Goal: Task Accomplishment & Management: Manage account settings

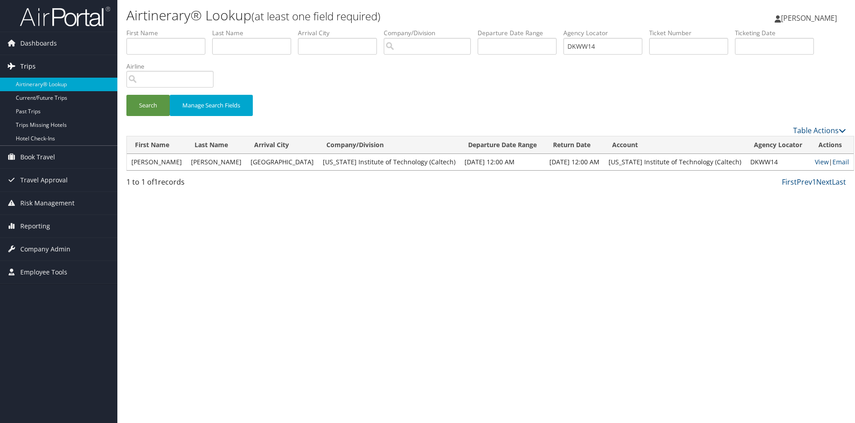
click at [86, 68] on link "Trips" at bounding box center [58, 66] width 117 height 23
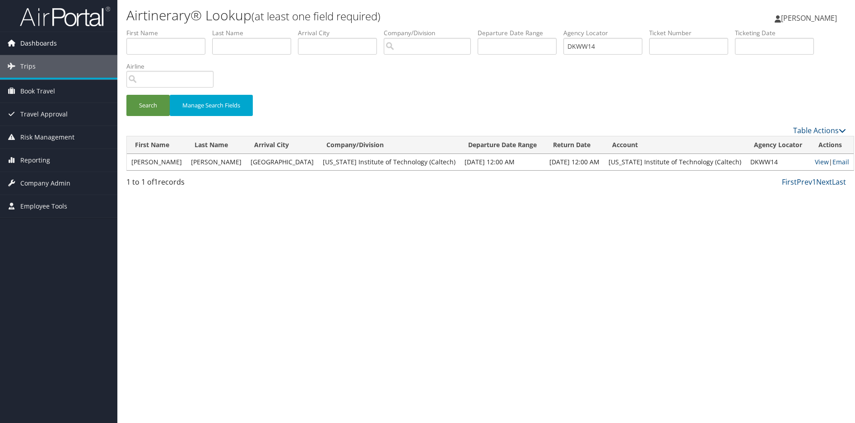
click at [47, 42] on span "Dashboards" at bounding box center [38, 43] width 37 height 23
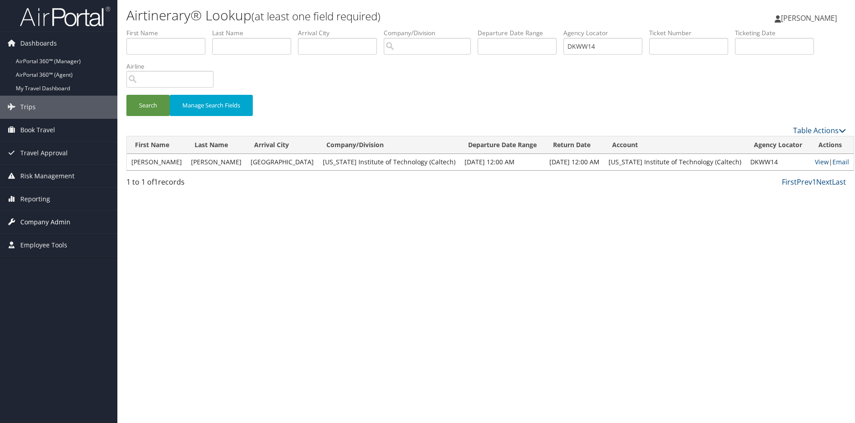
click at [39, 220] on span "Company Admin" at bounding box center [45, 222] width 50 height 23
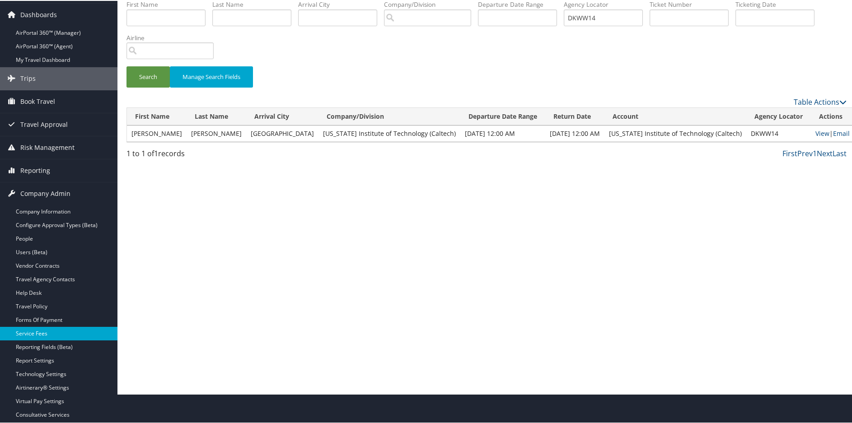
scroll to position [45, 0]
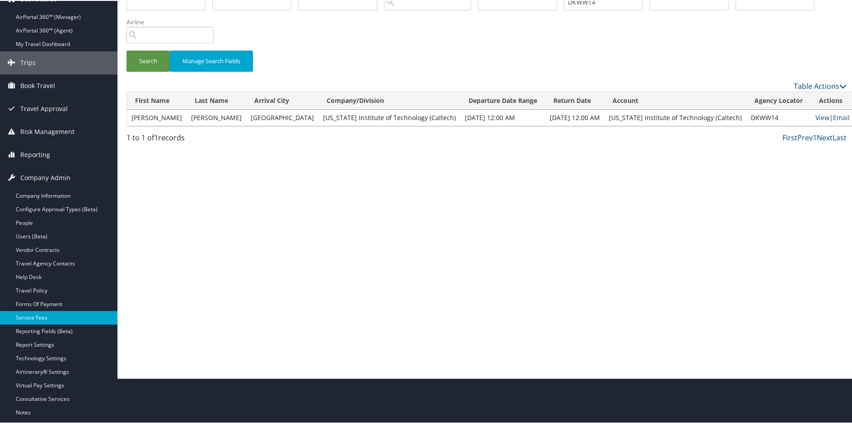
click at [38, 318] on link "Service Fees" at bounding box center [58, 317] width 117 height 14
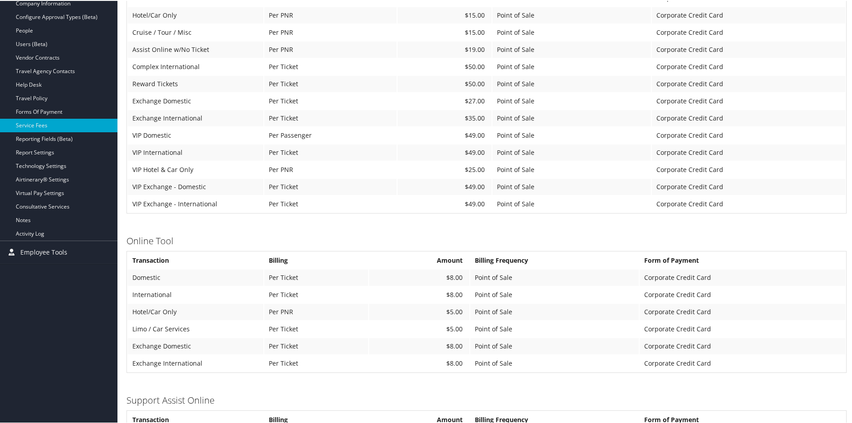
scroll to position [181, 0]
